Goal: Information Seeking & Learning: Check status

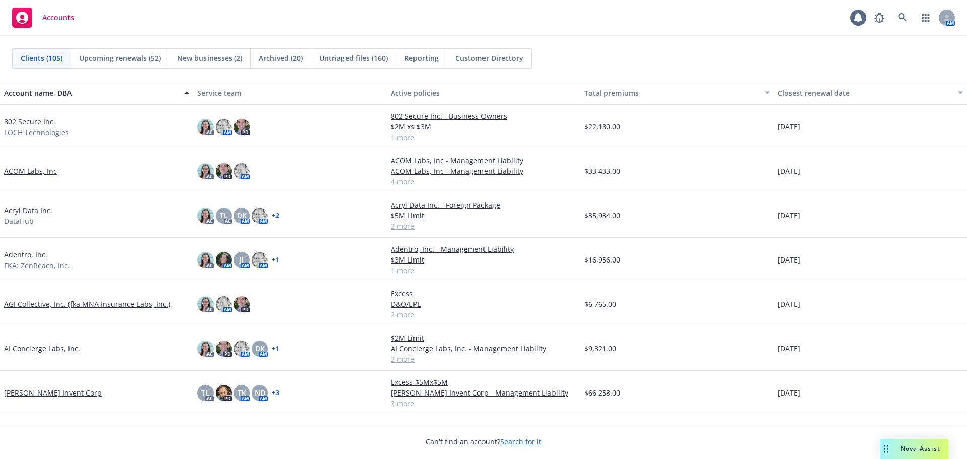
click at [36, 122] on link "802 Secure Inc." at bounding box center [29, 121] width 51 height 11
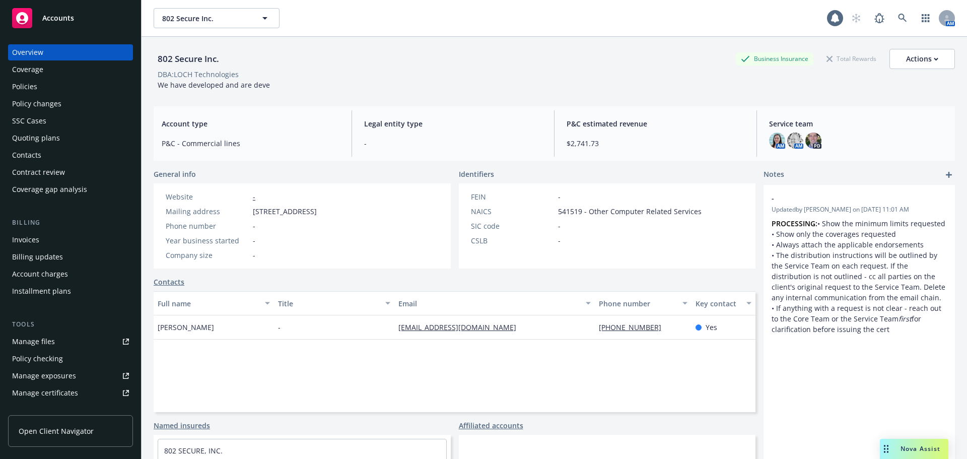
click at [56, 338] on link "Manage files" at bounding box center [70, 342] width 125 height 16
click at [184, 10] on button "802 Secure Inc." at bounding box center [217, 18] width 126 height 20
type input "angaza"
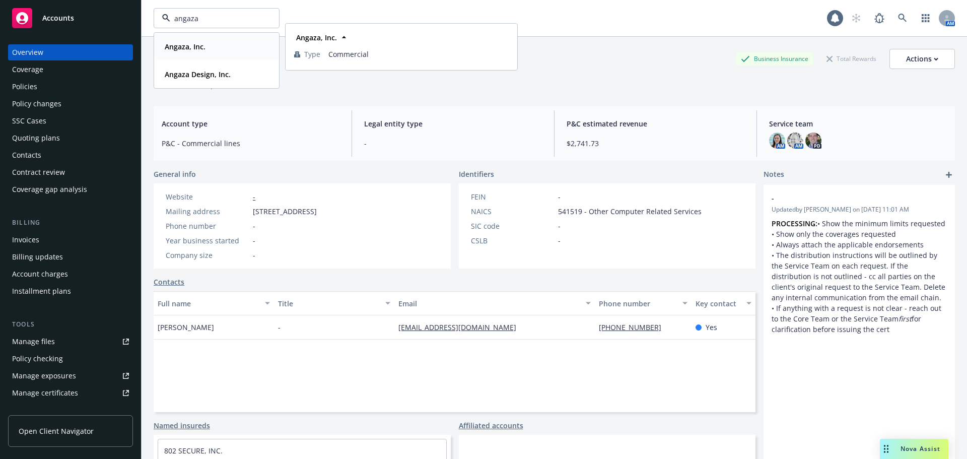
click at [192, 49] on strong "Angaza, Inc." at bounding box center [185, 47] width 41 height 10
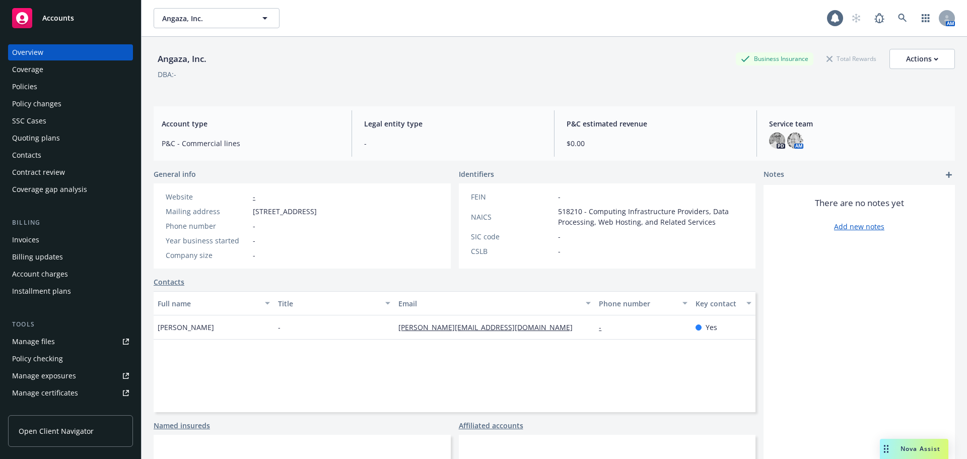
click at [76, 90] on div "Policies" at bounding box center [70, 87] width 117 height 16
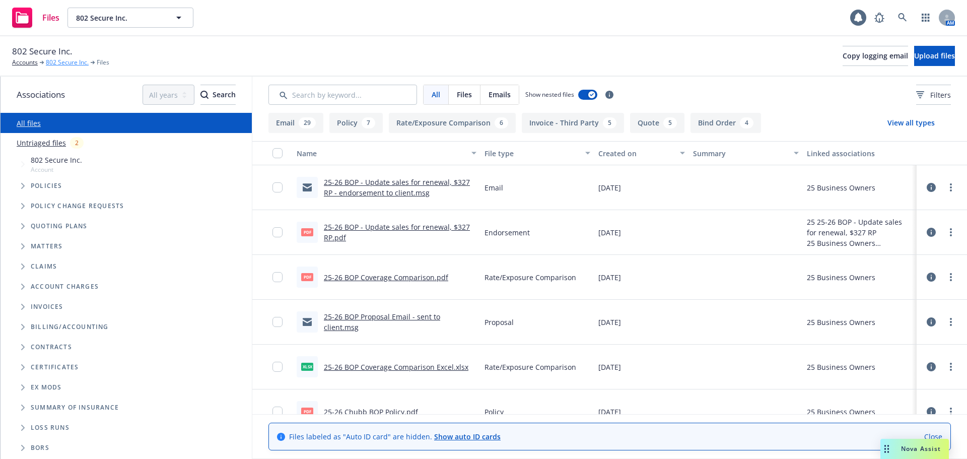
click at [78, 63] on link "802 Secure Inc." at bounding box center [67, 62] width 43 height 9
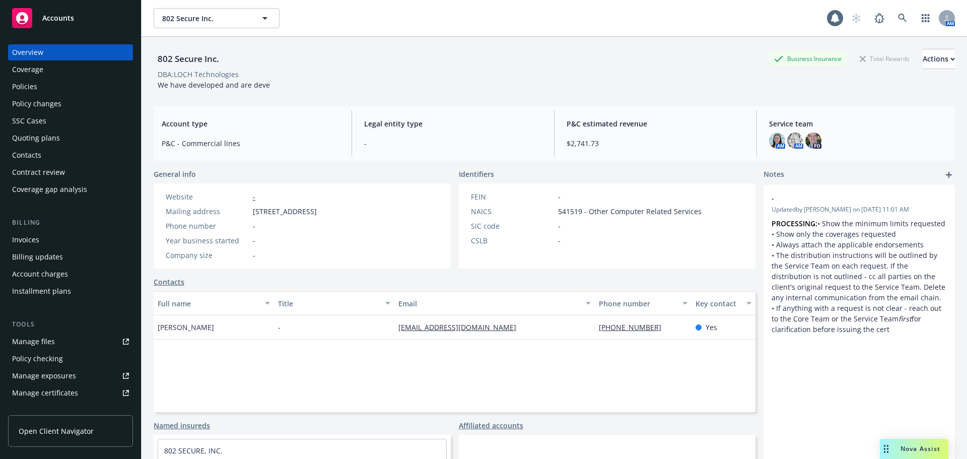
scroll to position [101, 0]
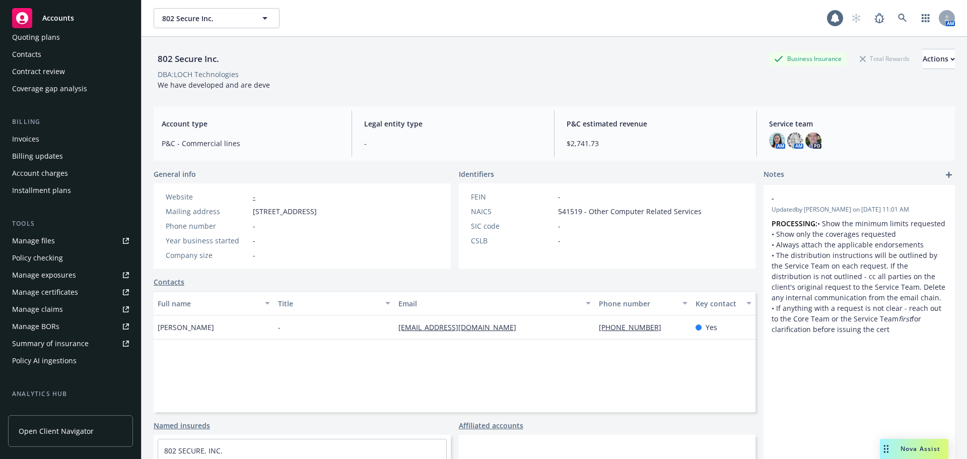
click at [54, 241] on link "Manage files" at bounding box center [70, 241] width 125 height 16
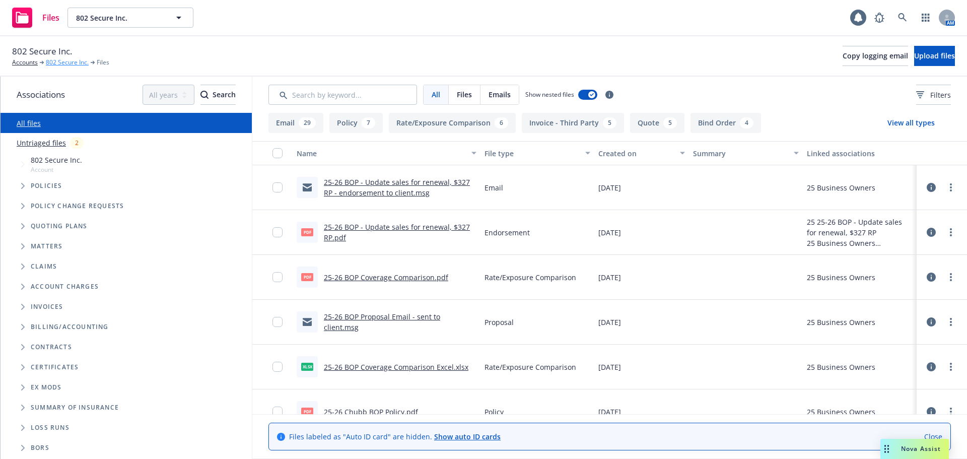
click at [65, 63] on link "802 Secure Inc." at bounding box center [67, 62] width 43 height 9
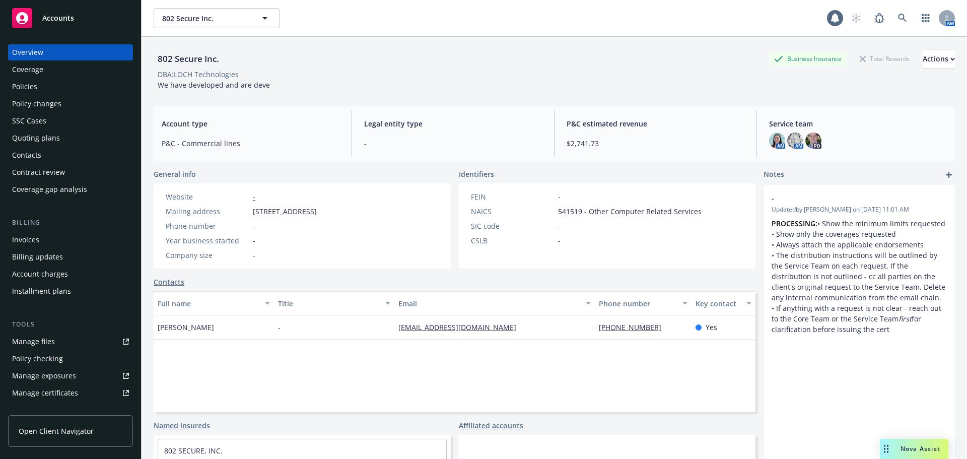
click at [26, 335] on div "Manage files" at bounding box center [33, 342] width 43 height 16
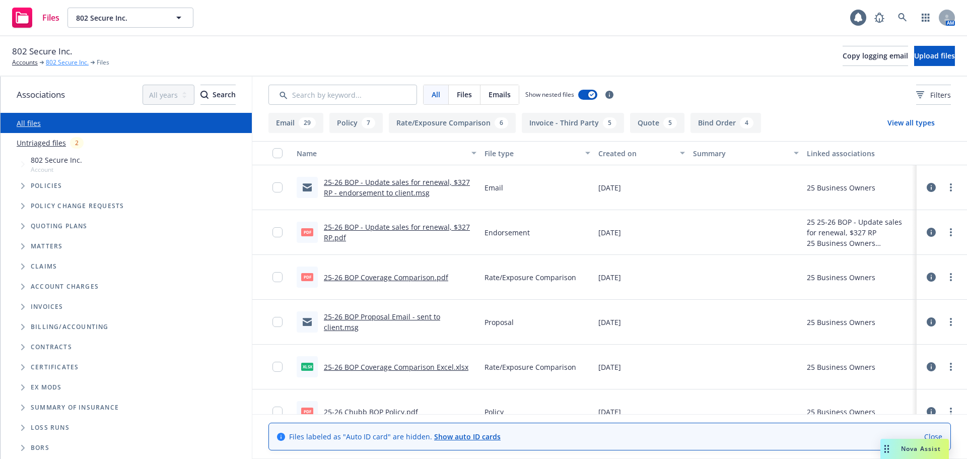
drag, startPoint x: 0, startPoint y: 0, endPoint x: 69, endPoint y: 61, distance: 92.4
click at [69, 61] on link "802 Secure Inc." at bounding box center [67, 62] width 43 height 9
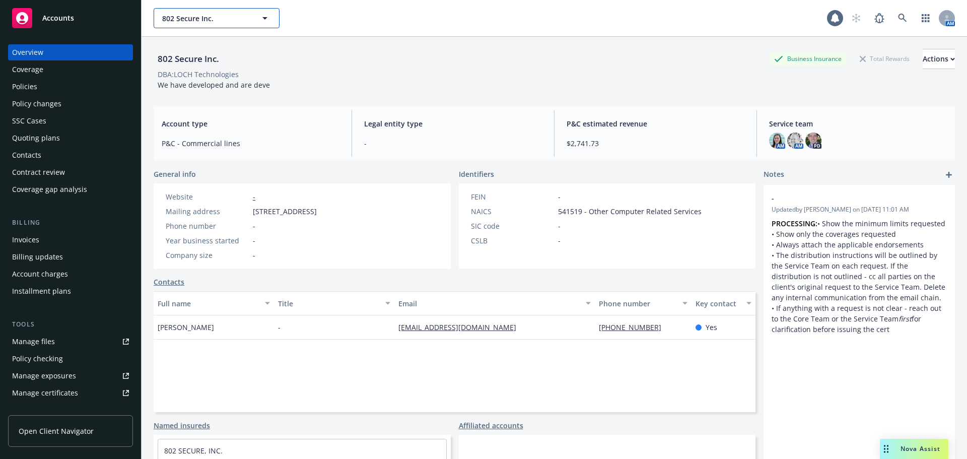
click at [216, 16] on span "802 Secure Inc." at bounding box center [205, 18] width 87 height 11
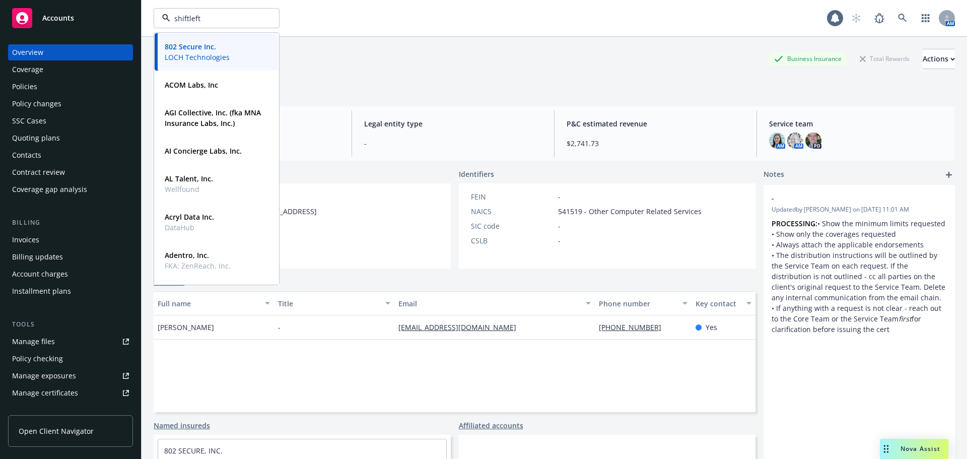
type input "shiftleft"
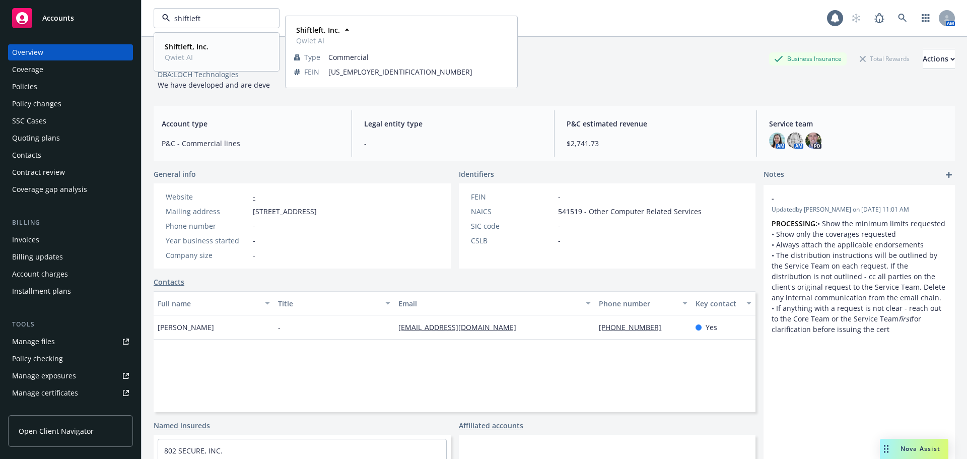
click at [187, 49] on strong "Shiftleft, Inc." at bounding box center [187, 47] width 44 height 10
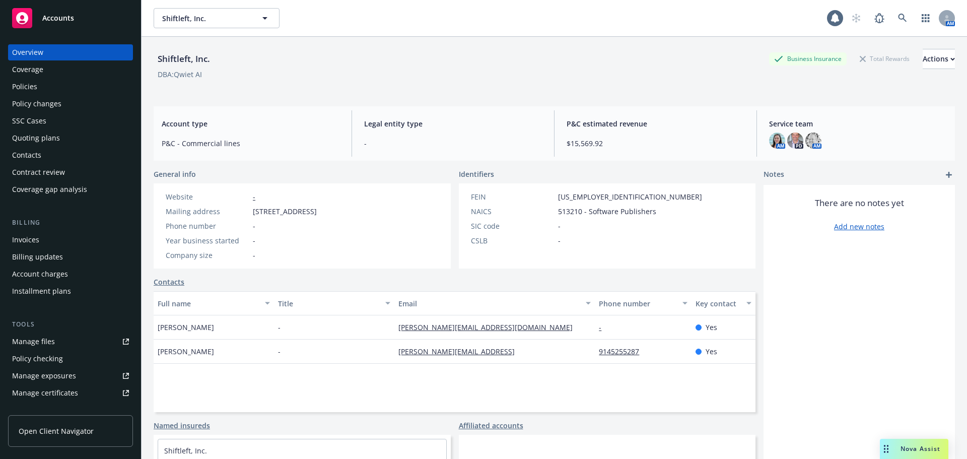
click at [62, 89] on div "Policies" at bounding box center [70, 87] width 117 height 16
